Goal: Navigation & Orientation: Find specific page/section

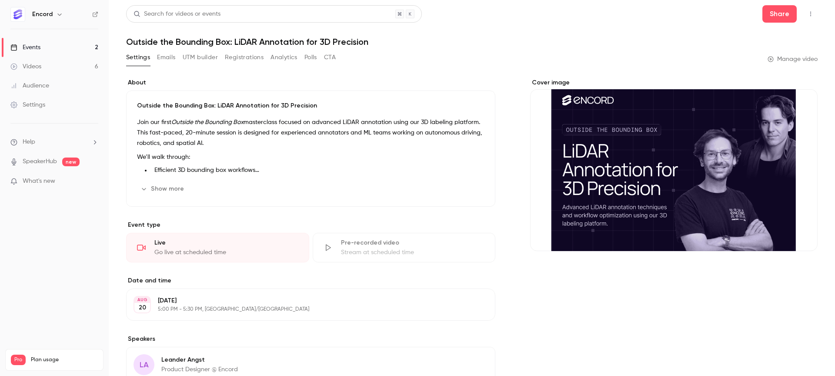
click at [25, 52] on link "Events 2" at bounding box center [54, 47] width 109 height 19
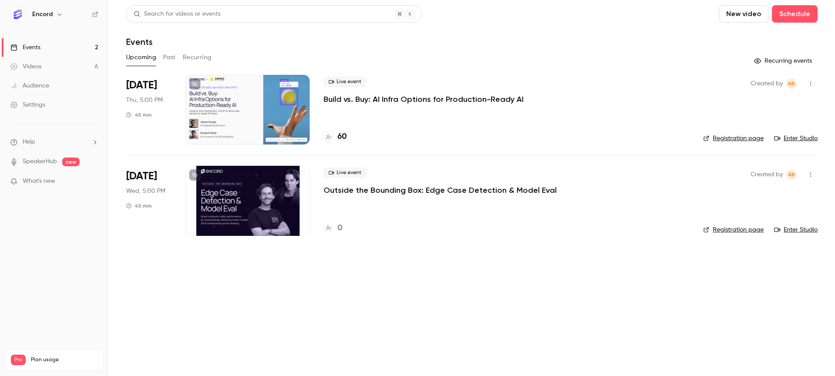
click at [373, 100] on p "Build vs. Buy: AI Infra Options for Production-Ready AI" at bounding box center [423, 99] width 200 height 10
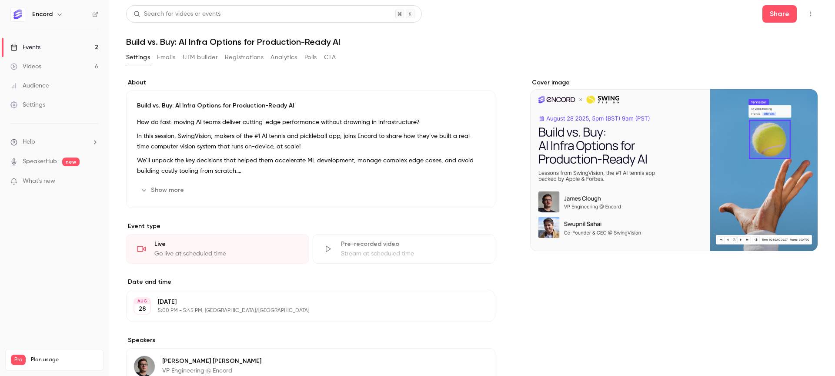
scroll to position [2, 0]
